Goal: Transaction & Acquisition: Purchase product/service

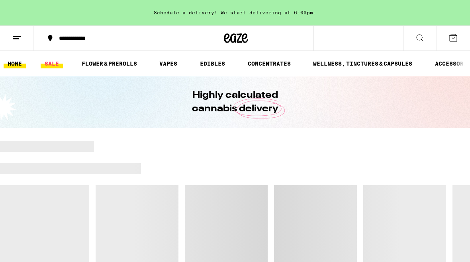
click at [52, 59] on link "SALE" at bounding box center [52, 64] width 22 height 10
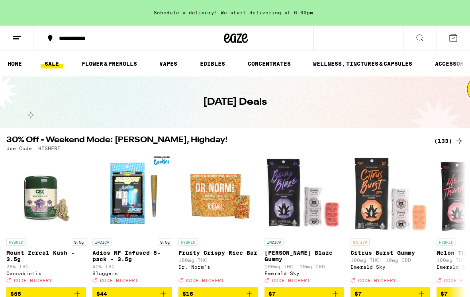
click at [445, 144] on div "(133)" at bounding box center [448, 141] width 29 height 10
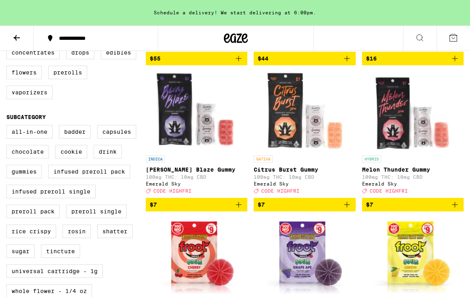
scroll to position [236, 0]
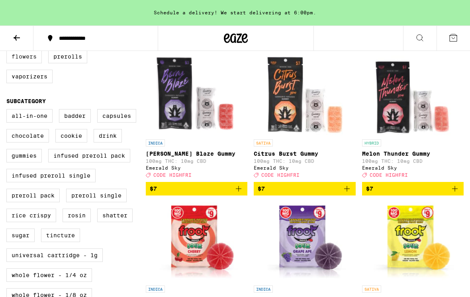
click at [22, 63] on label "Flowers" at bounding box center [23, 57] width 35 height 14
click at [8, 31] on input "Flowers" at bounding box center [8, 31] width 0 height 0
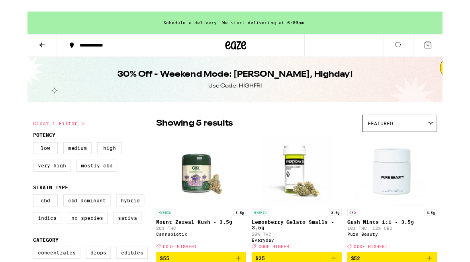
scroll to position [20, 0]
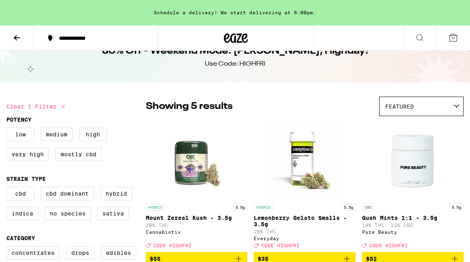
click at [447, 200] on img "Open page for Gush Mints 1:1 - 3.5g from Pure Beauty" at bounding box center [413, 160] width 80 height 80
checkbox input "false"
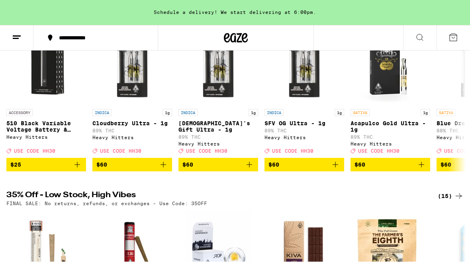
scroll to position [347, 0]
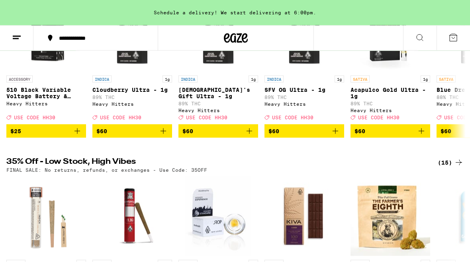
click at [452, 168] on div "(15)" at bounding box center [451, 163] width 26 height 10
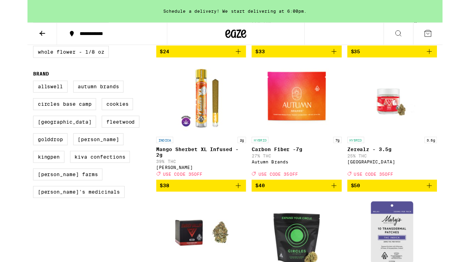
scroll to position [408, 0]
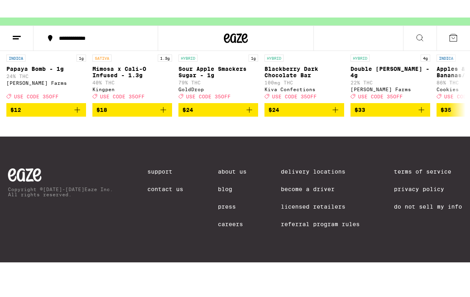
scroll to position [545, 0]
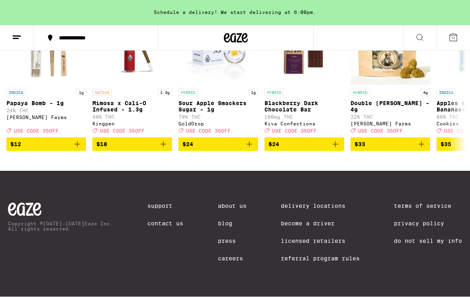
click at [439, 221] on link "Privacy Policy" at bounding box center [428, 224] width 68 height 6
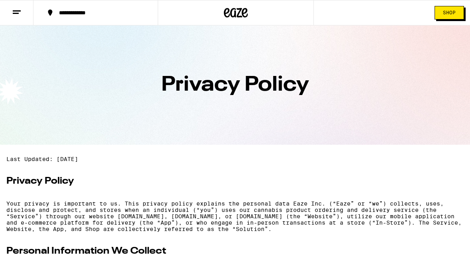
click at [16, 10] on icon at bounding box center [17, 13] width 10 height 10
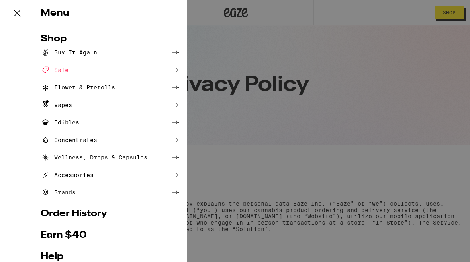
click at [67, 85] on div "Flower & Prerolls" at bounding box center [78, 88] width 74 height 10
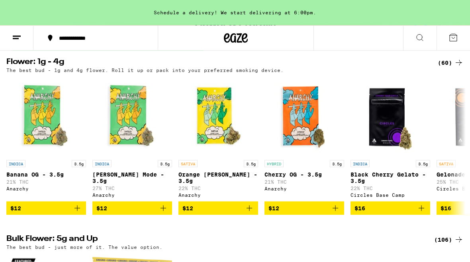
scroll to position [135, 0]
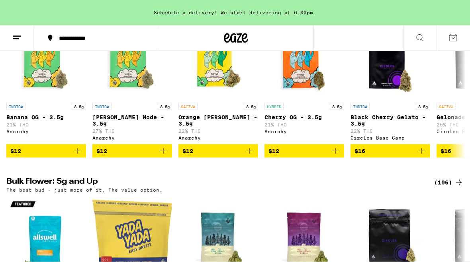
click at [449, 188] on div "(106)" at bounding box center [448, 183] width 29 height 10
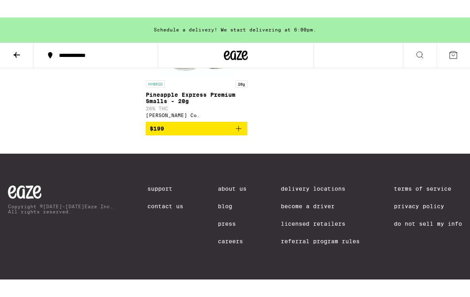
scroll to position [5135, 0]
